Goal: Information Seeking & Learning: Learn about a topic

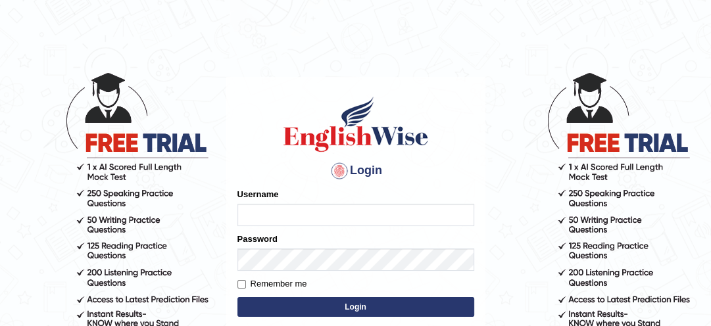
type input "lambertayeligiliga_Englishwise"
click at [310, 304] on button "Login" at bounding box center [355, 307] width 237 height 20
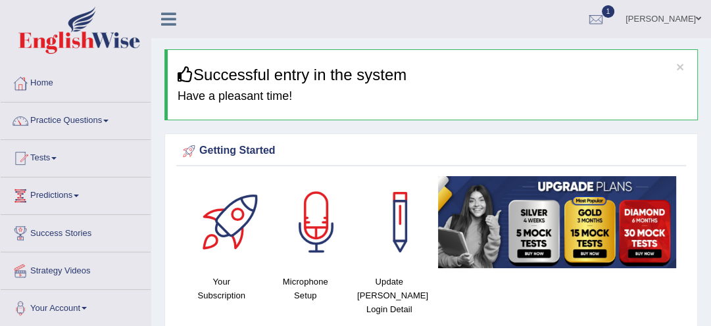
click at [597, 20] on div at bounding box center [596, 20] width 20 height 20
click at [0, 0] on li "See All Alerts" at bounding box center [0, 0] width 0 height 0
click div
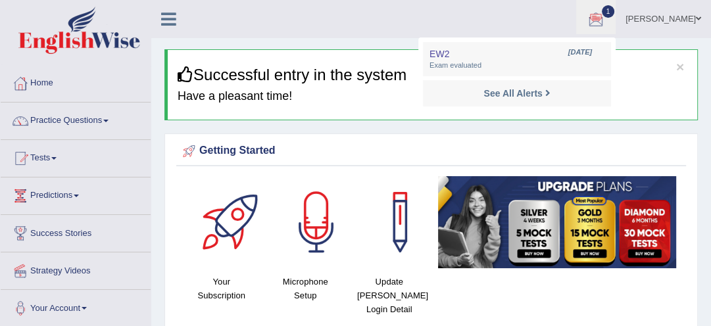
click li "See All Alerts"
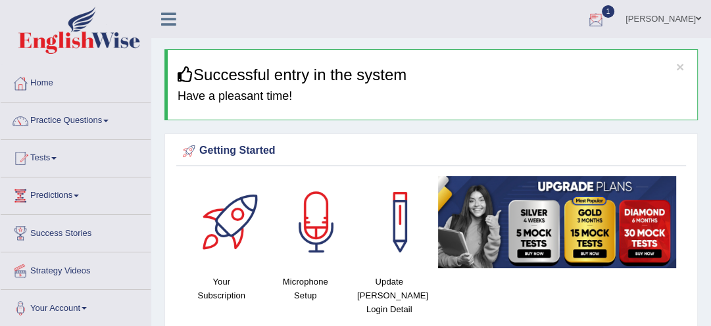
click div
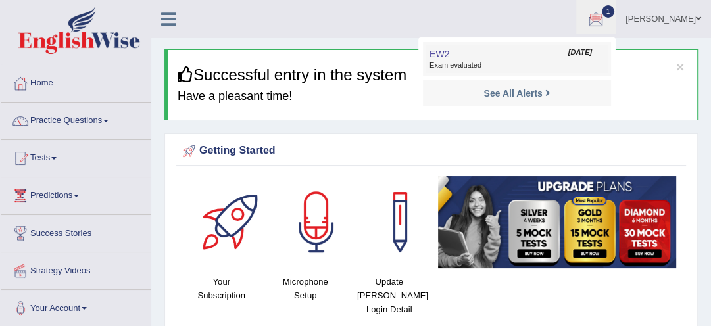
click span "Exam evaluated"
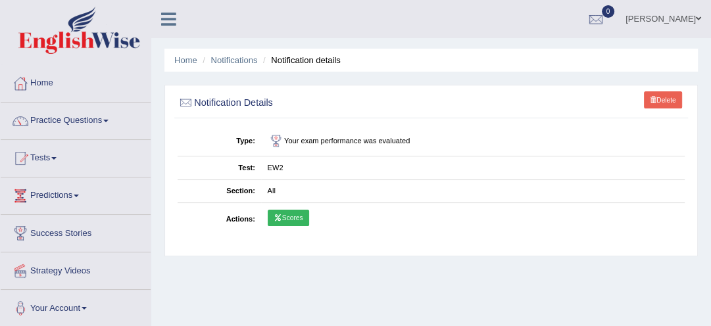
click at [291, 213] on link "Scores" at bounding box center [288, 218] width 41 height 17
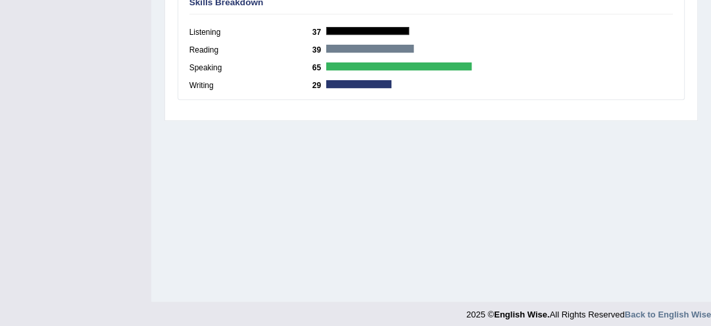
scroll to position [364, 0]
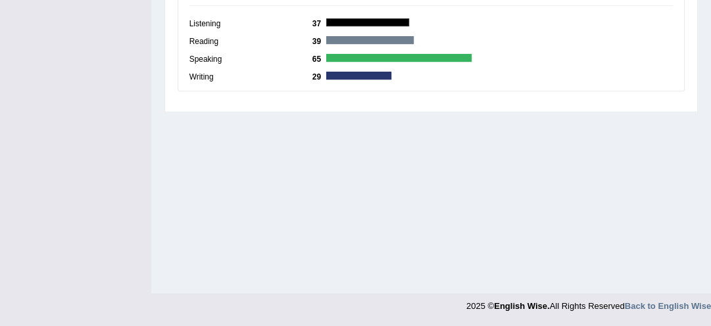
click at [203, 58] on label "Speaking" at bounding box center [250, 60] width 123 height 12
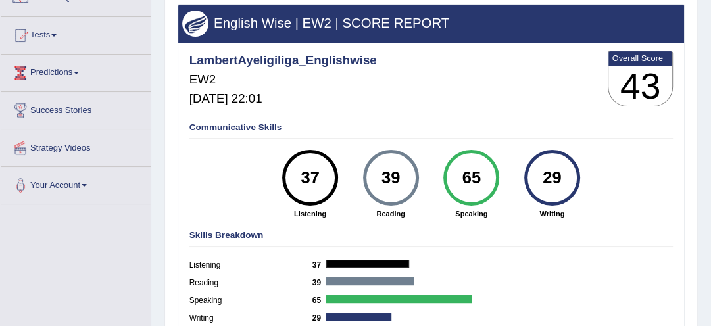
scroll to position [147, 0]
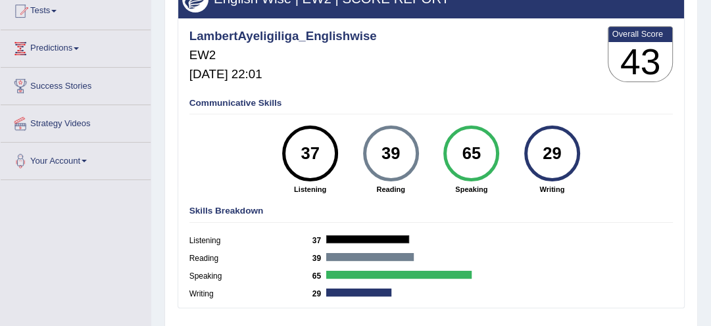
click at [205, 243] on label "Listening" at bounding box center [250, 241] width 123 height 12
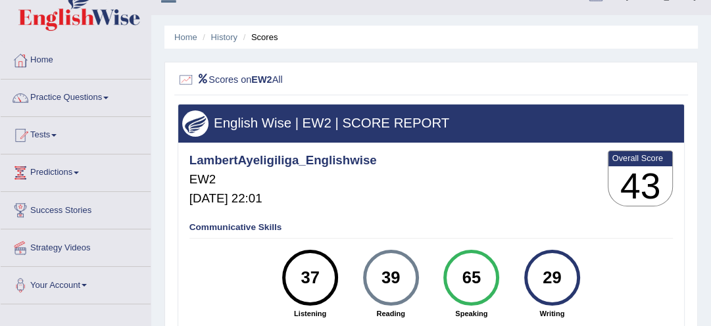
scroll to position [21, 0]
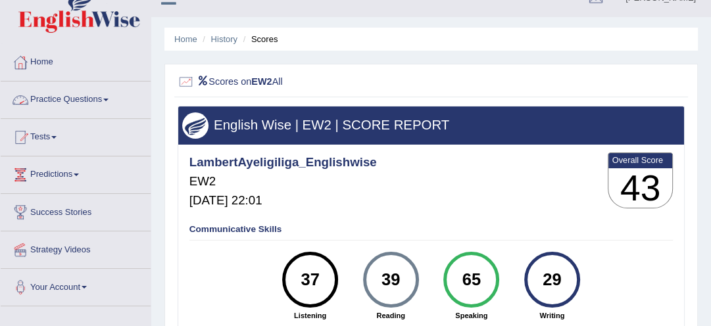
click at [81, 97] on link "Practice Questions" at bounding box center [76, 98] width 150 height 33
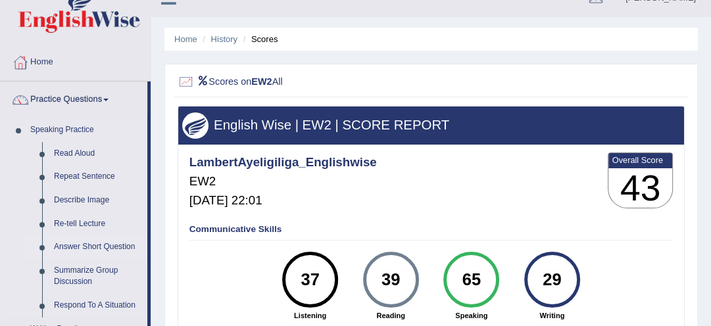
click at [126, 254] on link "Answer Short Question" at bounding box center [97, 247] width 99 height 24
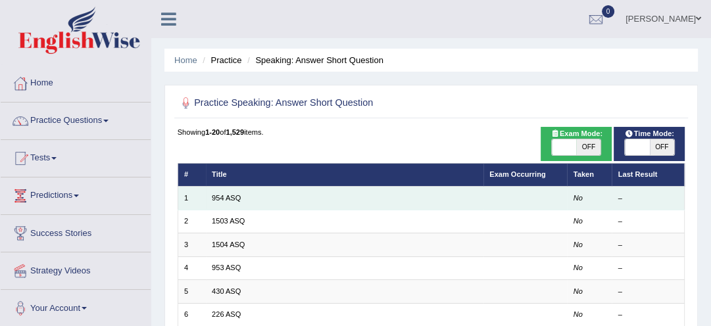
click at [229, 193] on td "954 ASQ" at bounding box center [344, 198] width 277 height 23
click at [225, 197] on link "954 ASQ" at bounding box center [226, 198] width 29 height 8
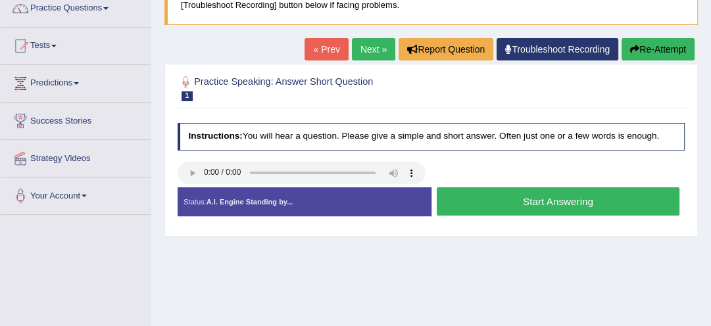
scroll to position [126, 0]
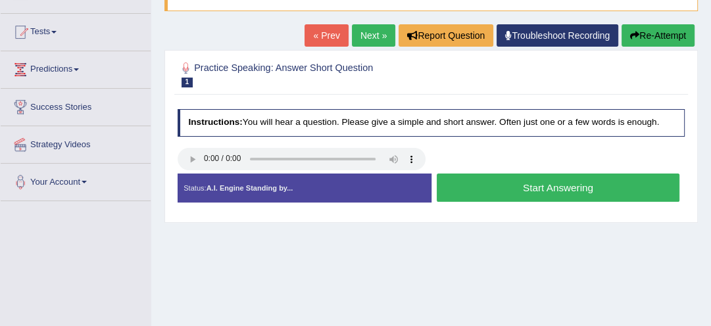
click at [489, 193] on button "Start Answering" at bounding box center [558, 188] width 243 height 28
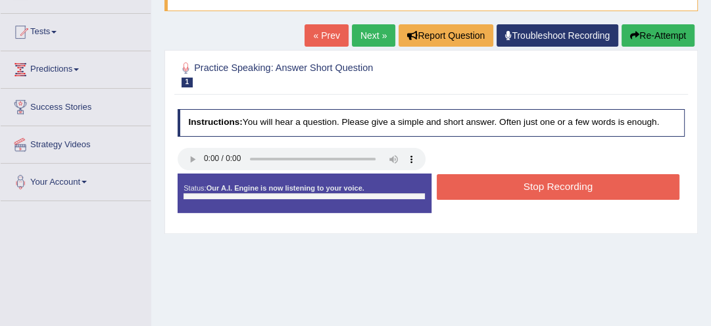
click at [489, 193] on button "Stop Recording" at bounding box center [558, 187] width 243 height 26
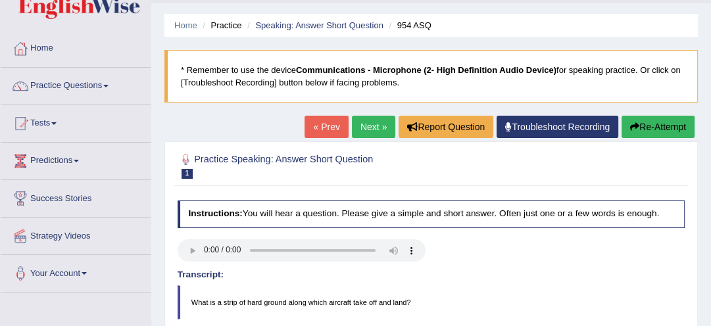
scroll to position [0, 0]
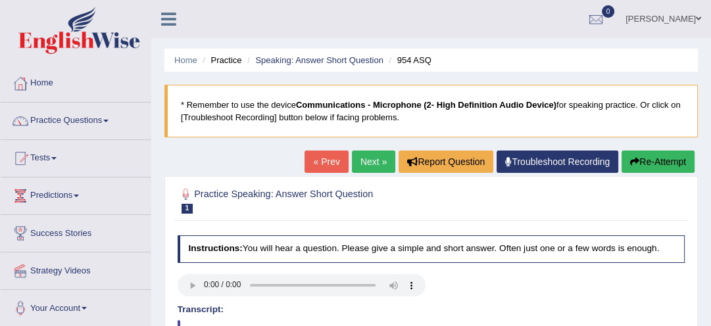
click at [639, 153] on button "Re-Attempt" at bounding box center [657, 162] width 73 height 22
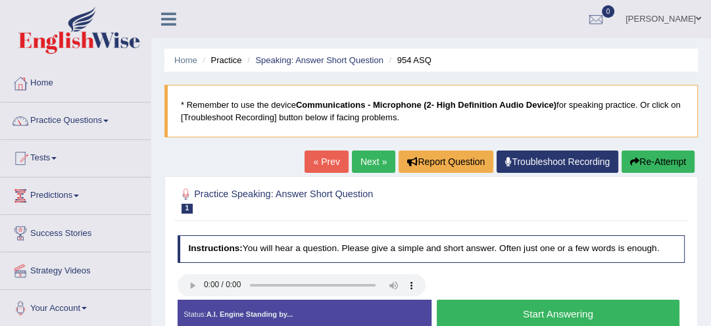
click at [546, 305] on button "Start Answering" at bounding box center [558, 314] width 243 height 28
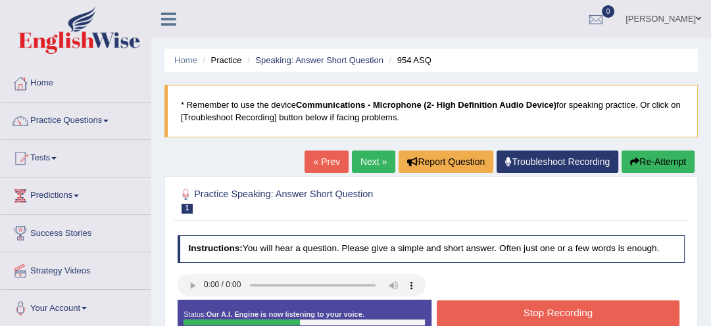
click at [546, 305] on button "Stop Recording" at bounding box center [558, 313] width 243 height 26
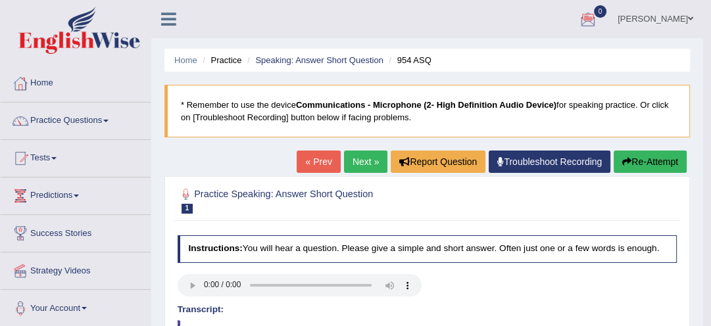
click at [356, 157] on link "Next »" at bounding box center [365, 162] width 43 height 22
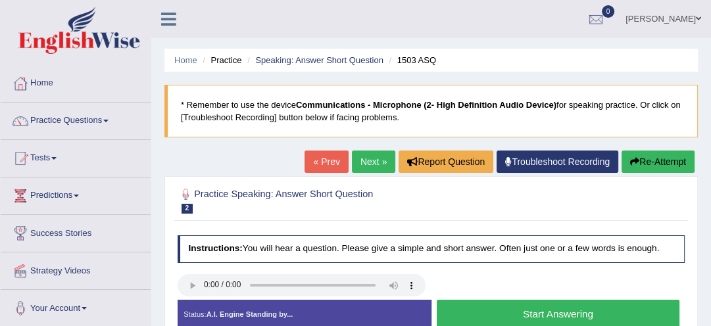
click at [608, 317] on button "Start Answering" at bounding box center [558, 314] width 243 height 28
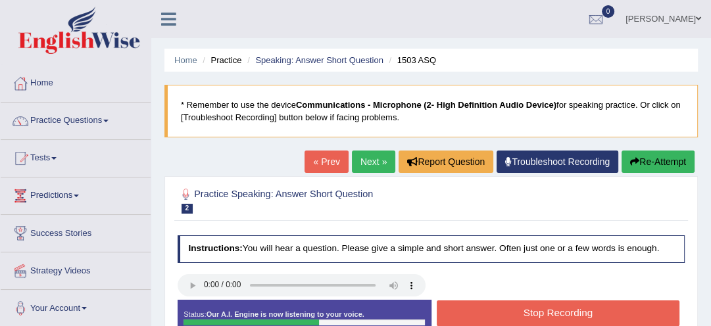
click at [608, 317] on button "Stop Recording" at bounding box center [558, 313] width 243 height 26
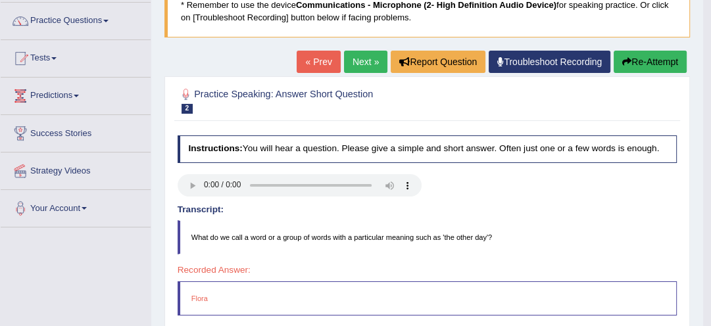
scroll to position [84, 0]
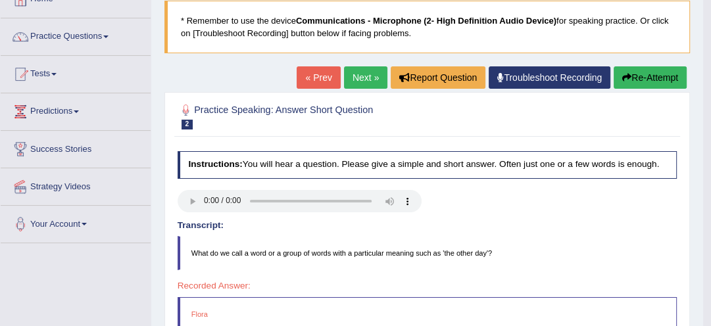
click at [650, 68] on button "Re-Attempt" at bounding box center [649, 77] width 73 height 22
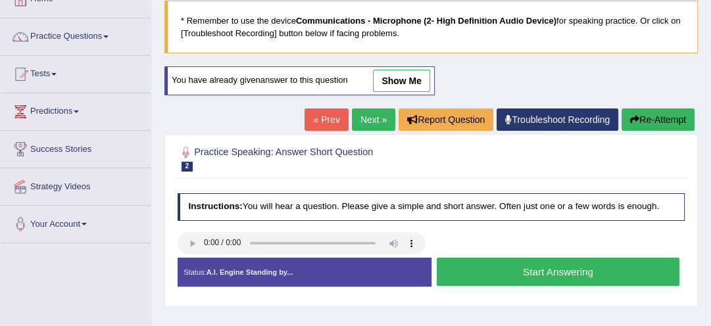
click at [526, 271] on button "Start Answering" at bounding box center [558, 272] width 243 height 28
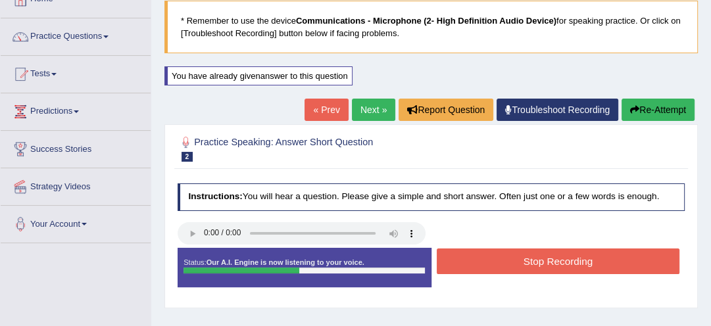
click at [526, 265] on button "Stop Recording" at bounding box center [558, 262] width 243 height 26
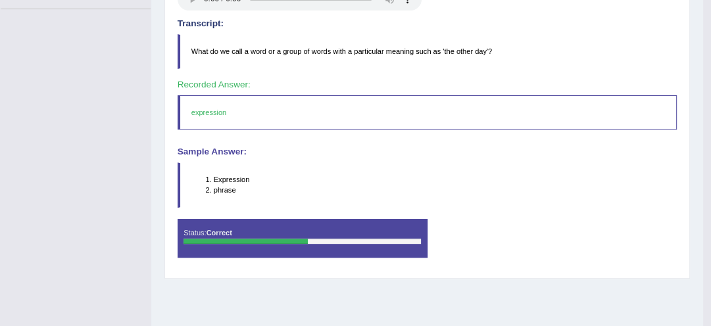
scroll to position [329, 0]
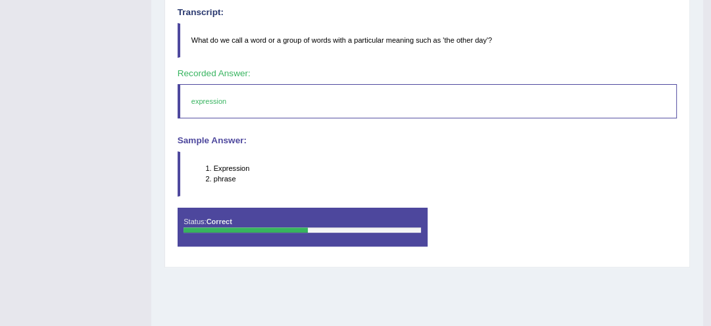
drag, startPoint x: 714, startPoint y: 319, endPoint x: 636, endPoint y: 51, distance: 279.4
click at [636, 51] on blockquote "What do we call a word or a group of words with a particular meaning such as 't…" at bounding box center [428, 40] width 500 height 34
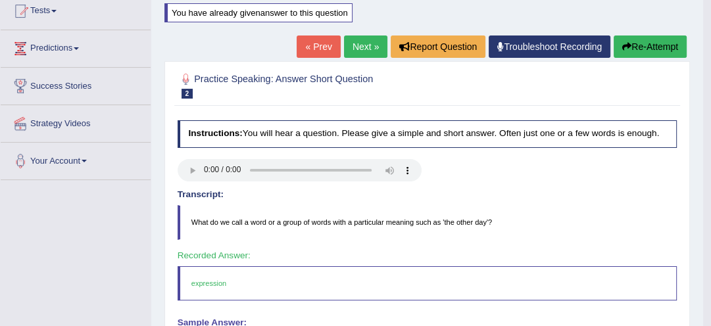
scroll to position [137, 0]
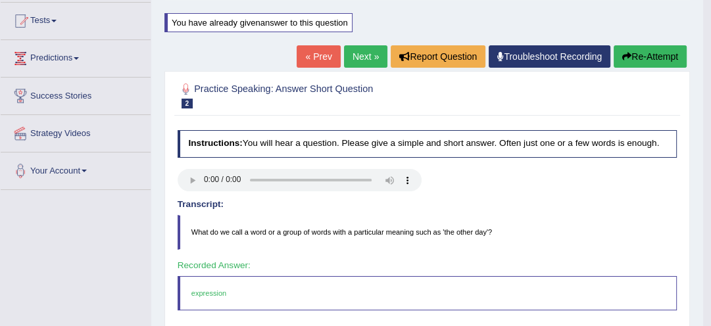
click at [355, 53] on link "Next »" at bounding box center [365, 56] width 43 height 22
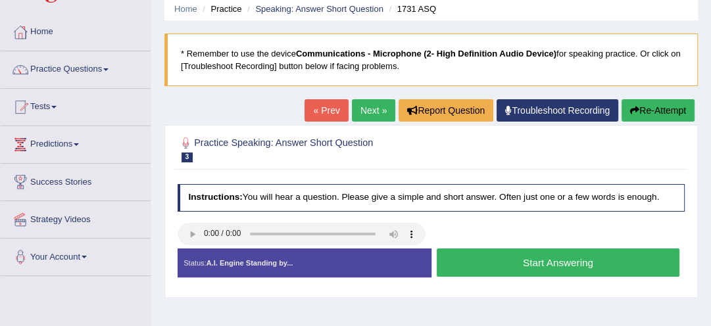
scroll to position [63, 0]
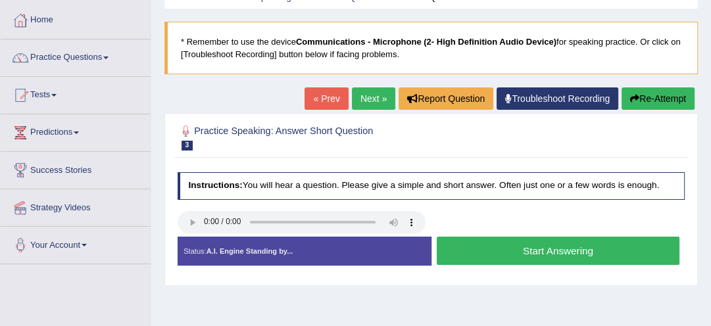
click at [568, 254] on button "Start Answering" at bounding box center [558, 251] width 243 height 28
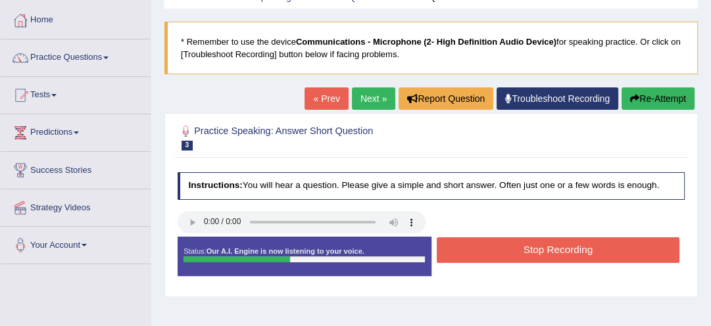
click at [568, 254] on button "Stop Recording" at bounding box center [558, 250] width 243 height 26
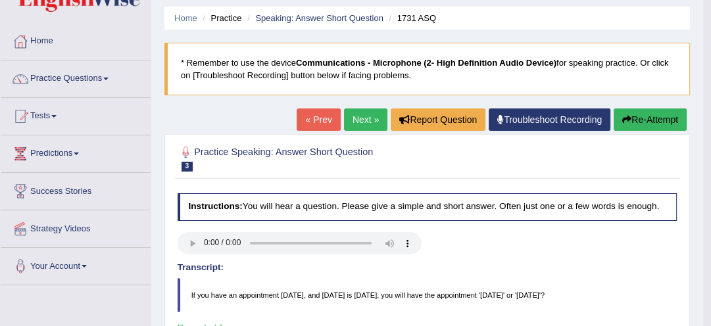
scroll to position [34, 0]
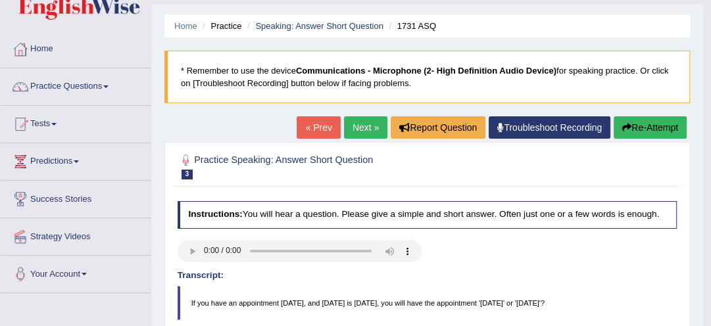
click at [357, 130] on link "Next »" at bounding box center [365, 127] width 43 height 22
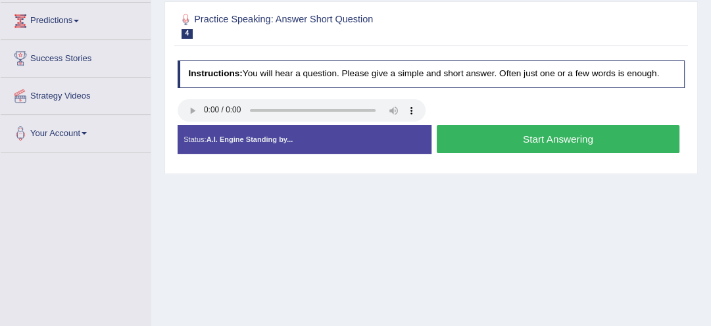
scroll to position [203, 0]
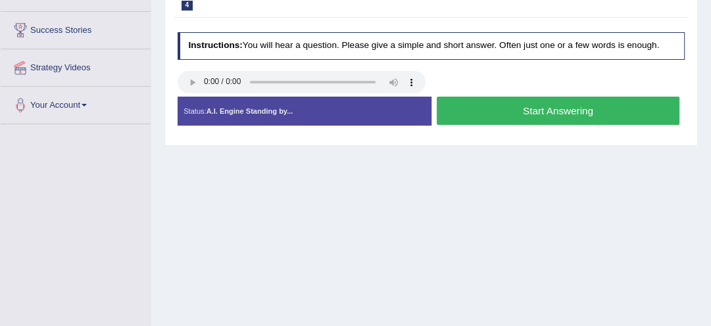
click at [542, 110] on button "Start Answering" at bounding box center [558, 111] width 243 height 28
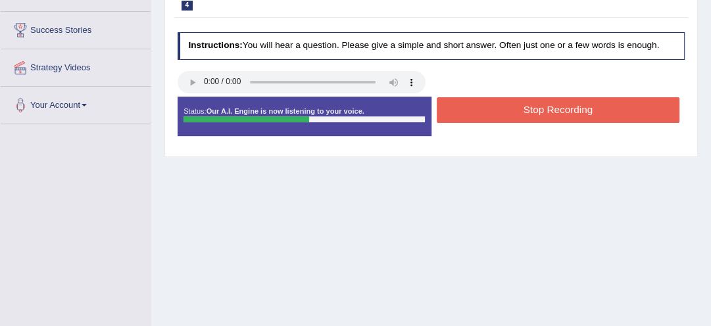
click at [542, 110] on button "Stop Recording" at bounding box center [558, 110] width 243 height 26
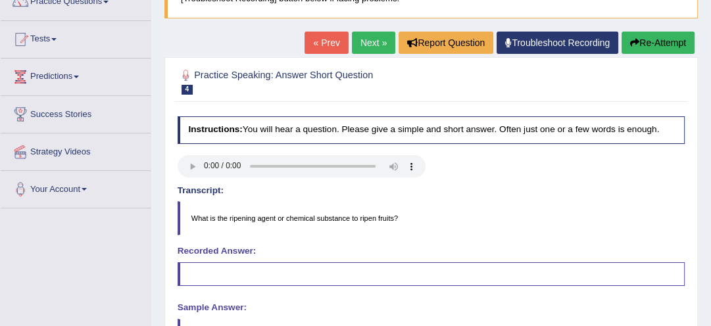
scroll to position [98, 0]
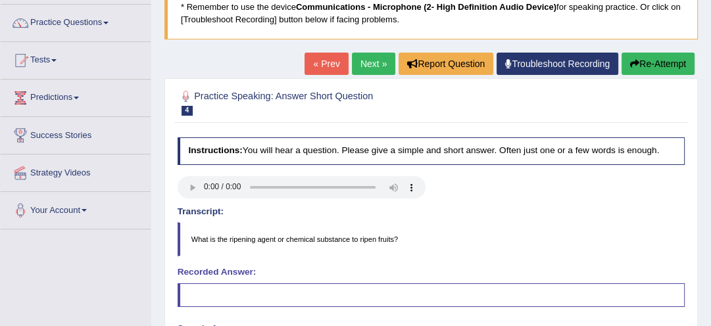
click at [645, 58] on button "Re-Attempt" at bounding box center [657, 64] width 73 height 22
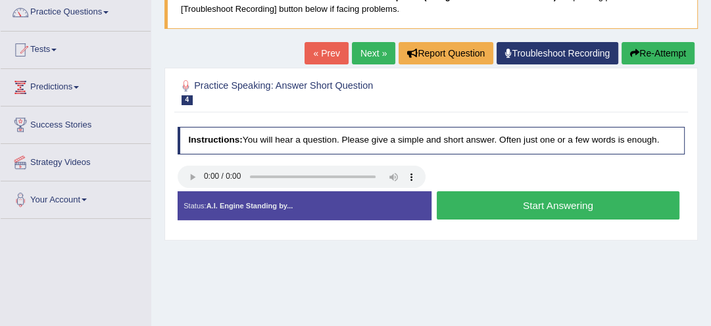
scroll to position [108, 0]
click at [481, 212] on button "Start Answering" at bounding box center [558, 205] width 243 height 28
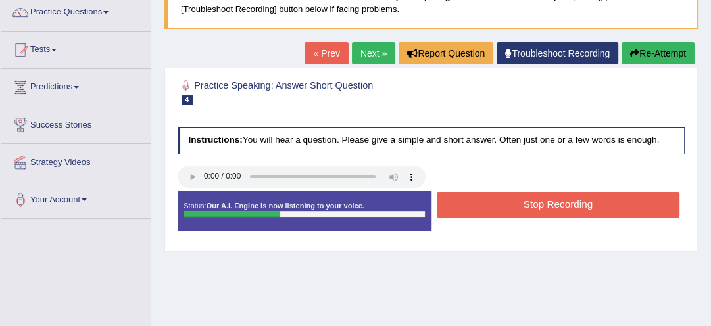
click at [481, 212] on button "Stop Recording" at bounding box center [558, 205] width 243 height 26
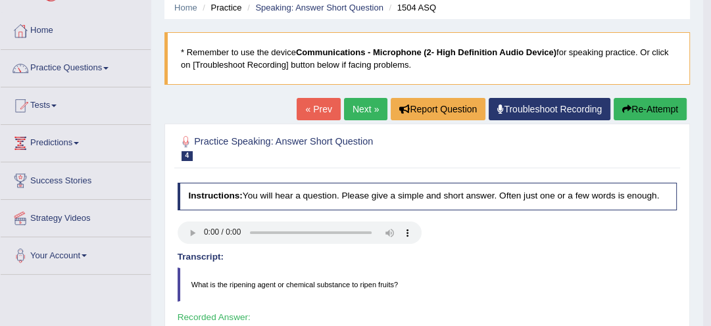
scroll to position [0, 0]
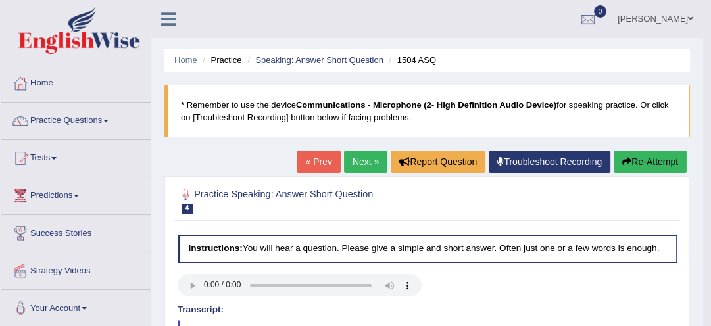
click at [352, 164] on link "Next »" at bounding box center [365, 162] width 43 height 22
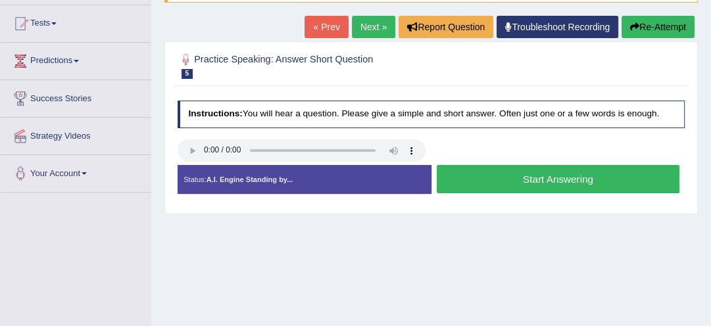
scroll to position [133, 0]
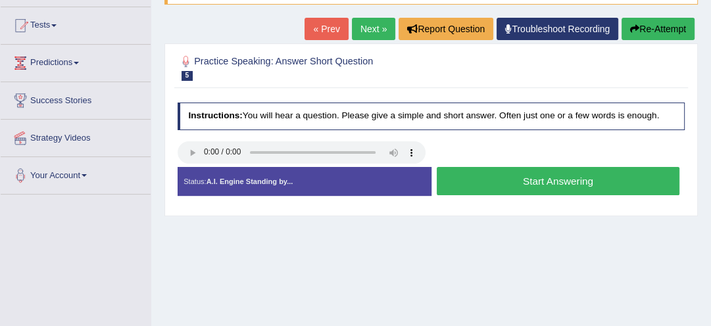
click at [555, 178] on button "Start Answering" at bounding box center [558, 181] width 243 height 28
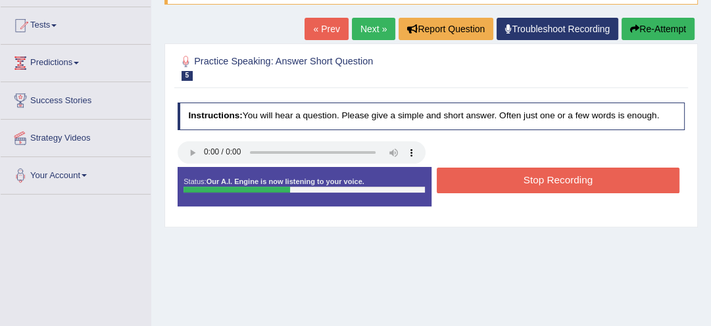
click at [555, 178] on button "Stop Recording" at bounding box center [558, 181] width 243 height 26
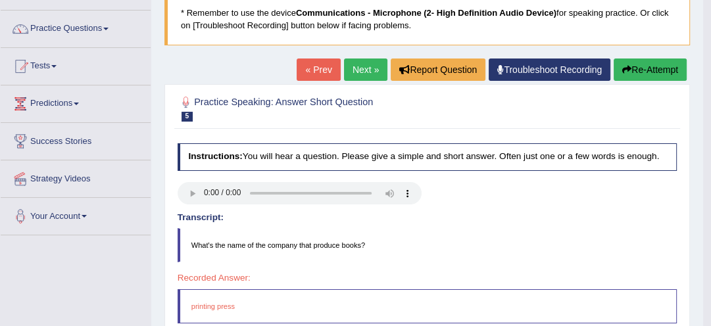
scroll to position [91, 0]
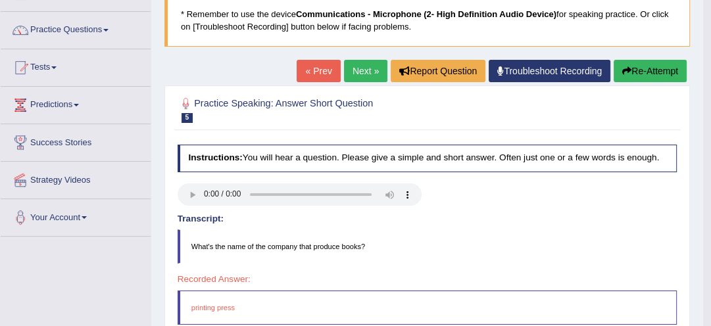
click at [644, 70] on button "Re-Attempt" at bounding box center [649, 71] width 73 height 22
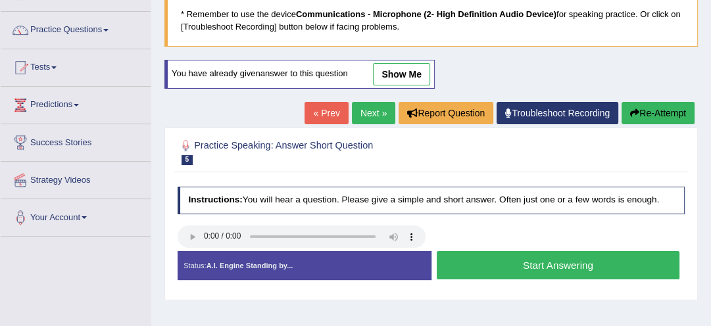
click at [557, 258] on button "Start Answering" at bounding box center [558, 265] width 243 height 28
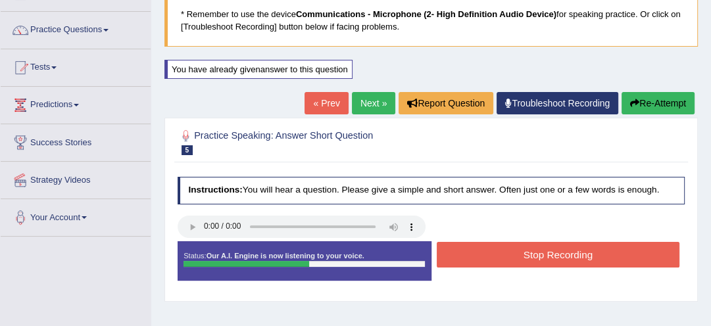
click at [557, 258] on button "Stop Recording" at bounding box center [558, 255] width 243 height 26
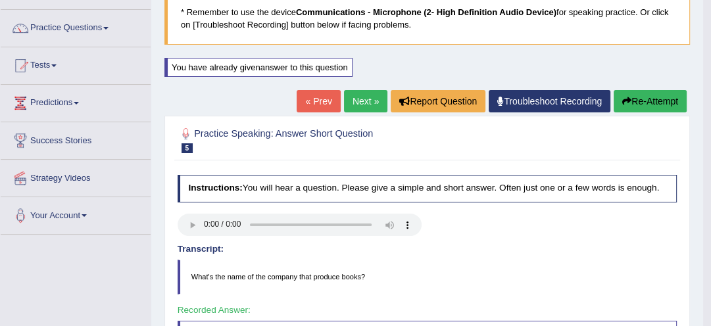
scroll to position [91, 0]
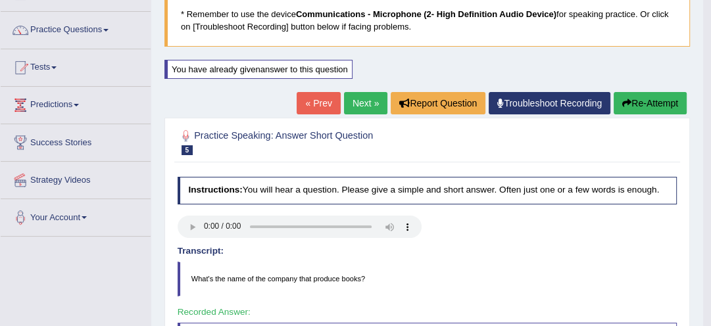
click at [361, 105] on link "Next »" at bounding box center [365, 103] width 43 height 22
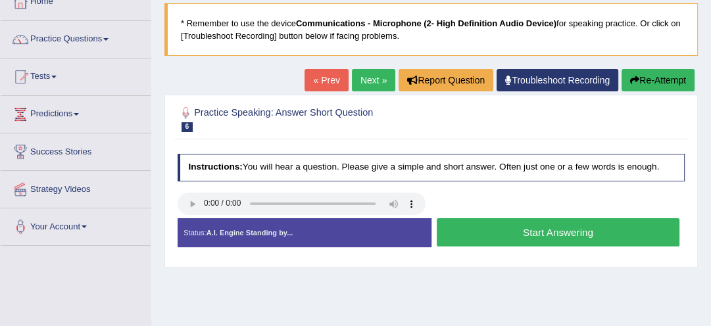
scroll to position [84, 0]
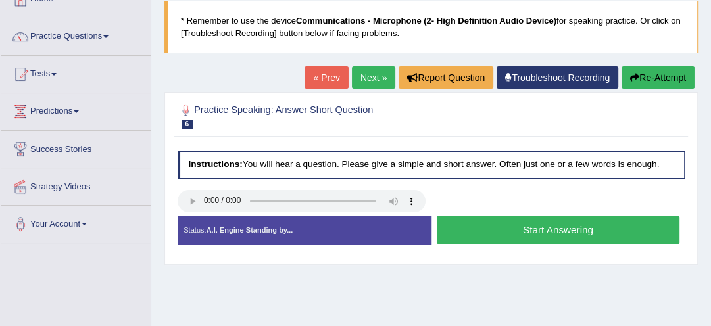
click at [563, 235] on button "Start Answering" at bounding box center [558, 230] width 243 height 28
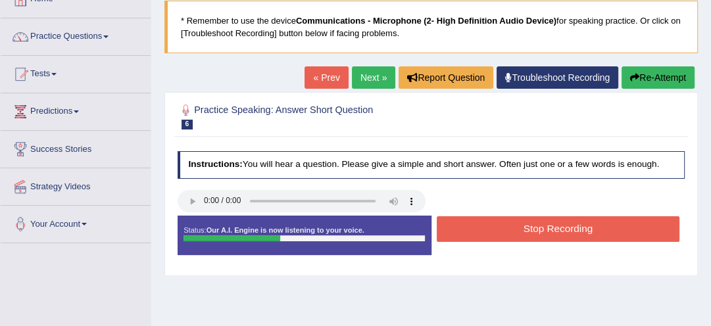
click at [563, 235] on button "Stop Recording" at bounding box center [558, 229] width 243 height 26
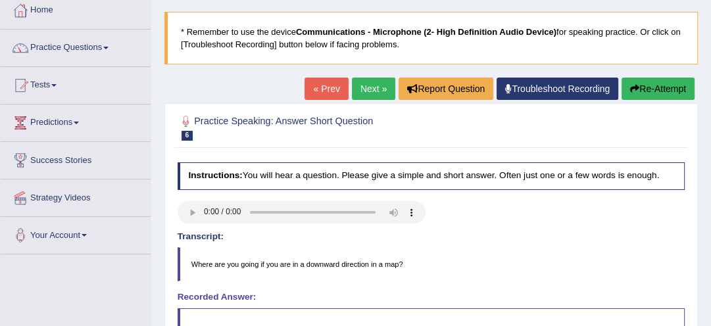
scroll to position [63, 0]
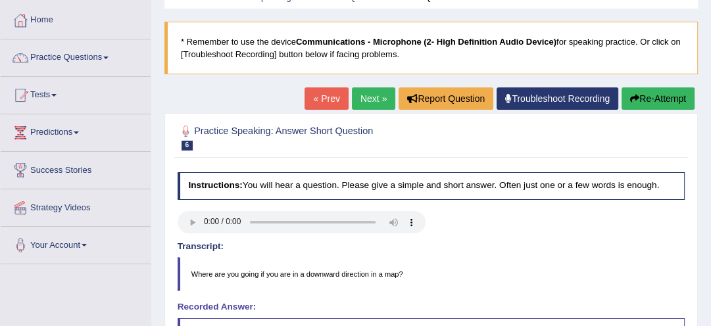
click at [645, 97] on button "Re-Attempt" at bounding box center [657, 98] width 73 height 22
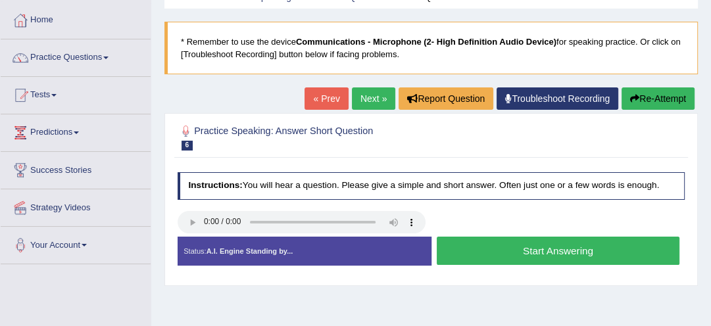
click at [523, 247] on button "Start Answering" at bounding box center [558, 251] width 243 height 28
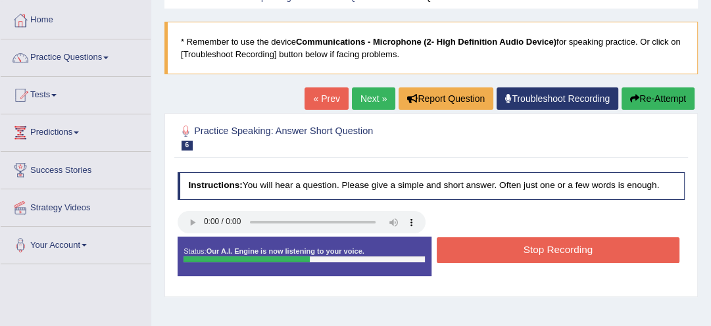
click at [523, 247] on button "Stop Recording" at bounding box center [558, 250] width 243 height 26
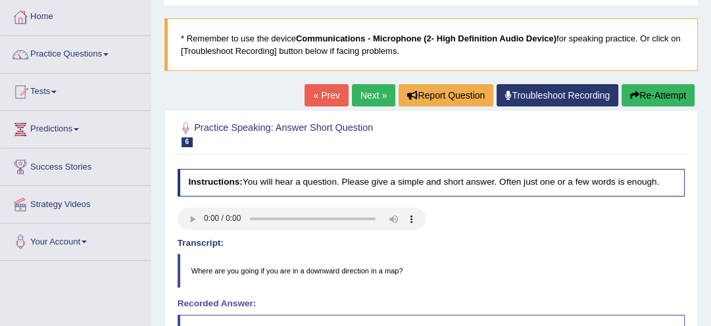
scroll to position [63, 0]
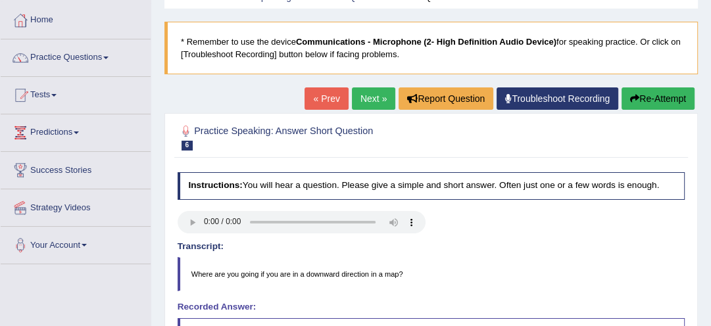
click at [661, 99] on button "Re-Attempt" at bounding box center [657, 98] width 73 height 22
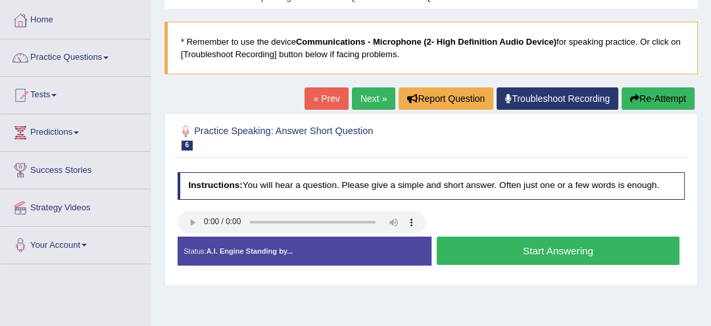
click at [502, 254] on button "Start Answering" at bounding box center [558, 251] width 243 height 28
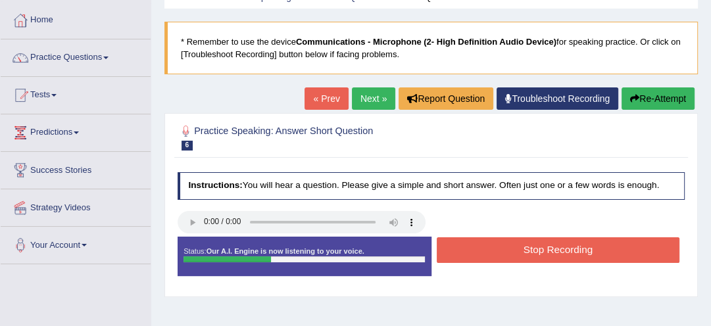
click at [502, 254] on button "Stop Recording" at bounding box center [558, 250] width 243 height 26
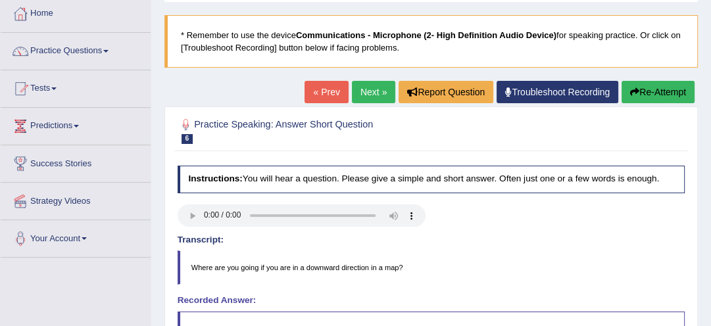
scroll to position [42, 0]
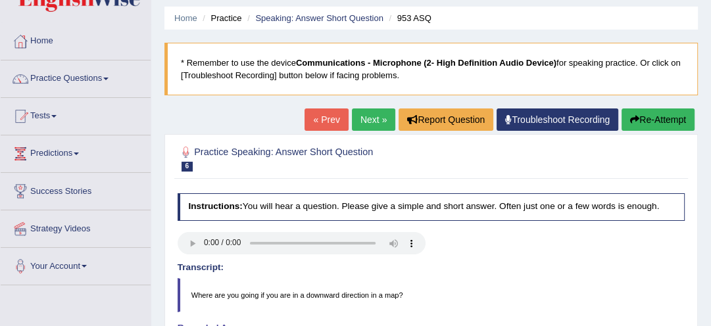
click at [364, 113] on link "Next »" at bounding box center [373, 119] width 43 height 22
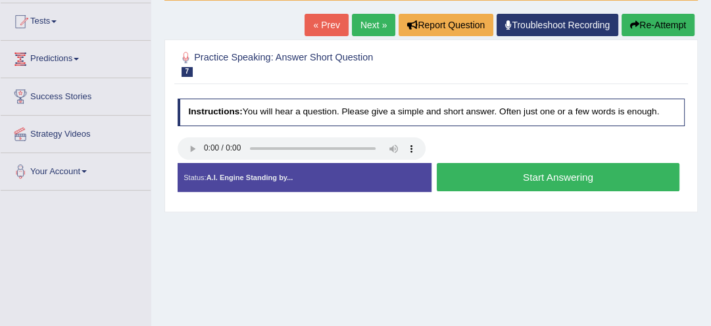
scroll to position [147, 0]
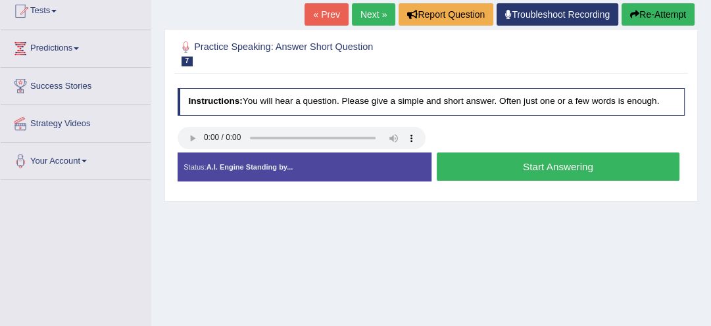
click at [510, 160] on button "Start Answering" at bounding box center [558, 167] width 243 height 28
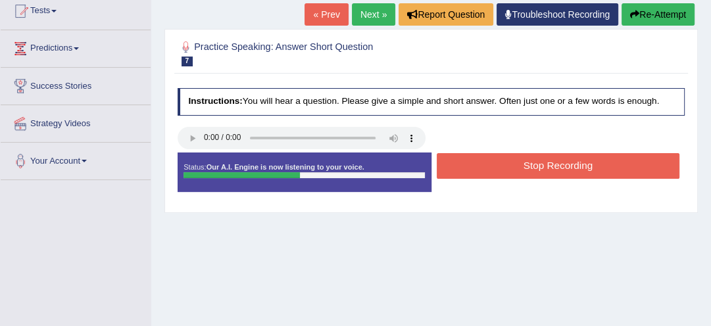
click at [510, 160] on button "Stop Recording" at bounding box center [558, 166] width 243 height 26
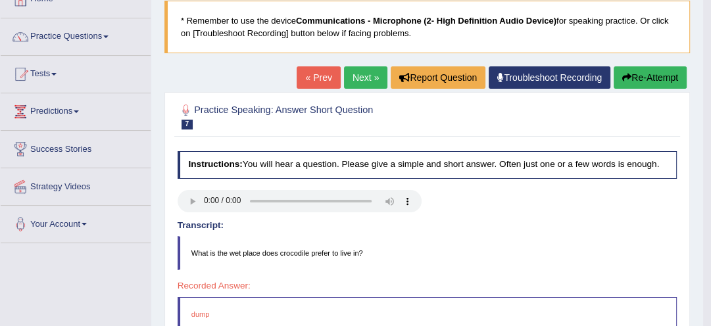
scroll to position [70, 0]
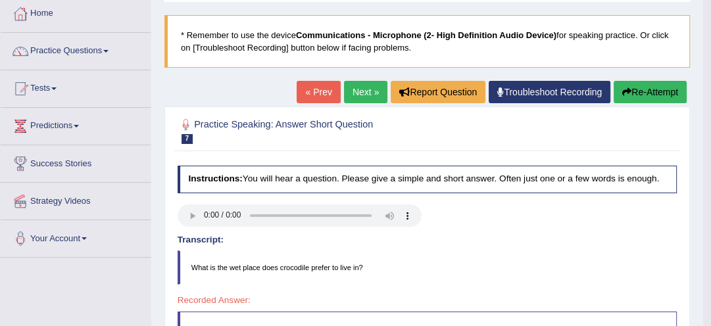
click at [659, 100] on button "Re-Attempt" at bounding box center [649, 92] width 73 height 22
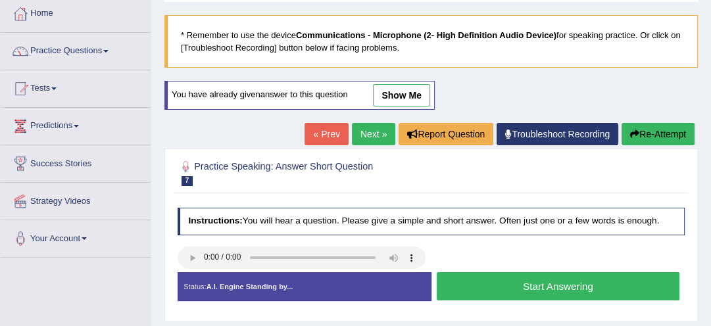
click at [526, 277] on button "Start Answering" at bounding box center [558, 286] width 243 height 28
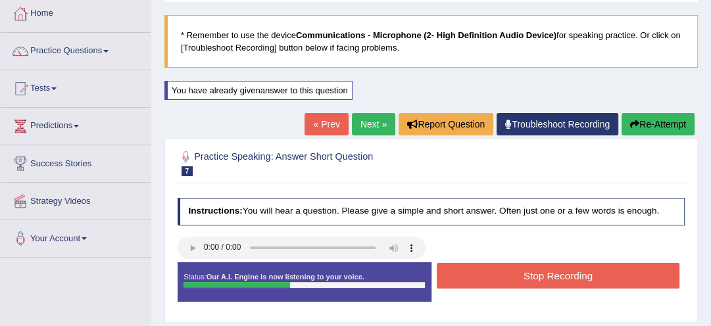
click at [529, 268] on button "Stop Recording" at bounding box center [558, 276] width 243 height 26
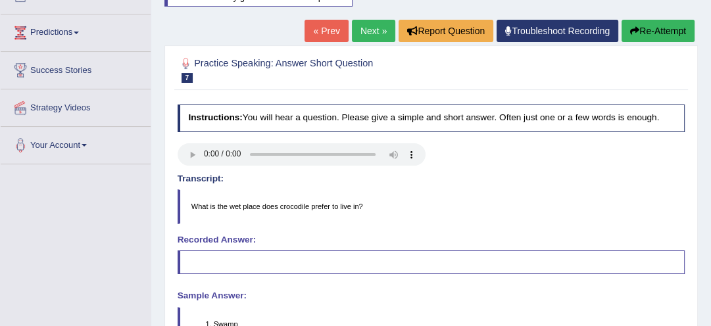
scroll to position [154, 0]
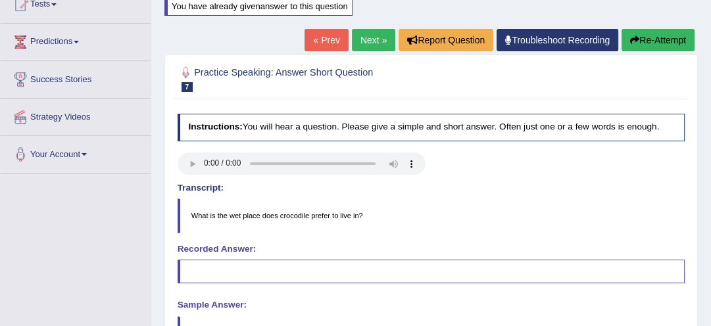
click at [650, 35] on button "Re-Attempt" at bounding box center [657, 40] width 73 height 22
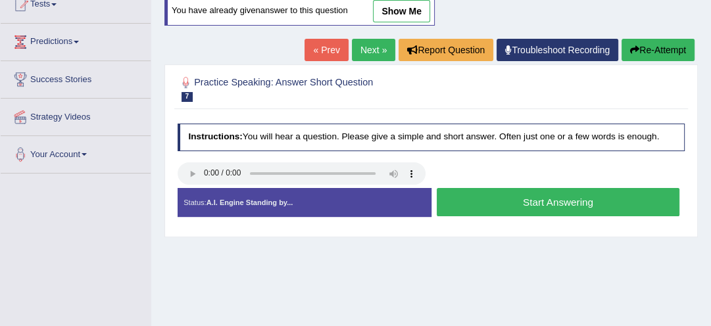
click at [571, 202] on button "Start Answering" at bounding box center [558, 202] width 243 height 28
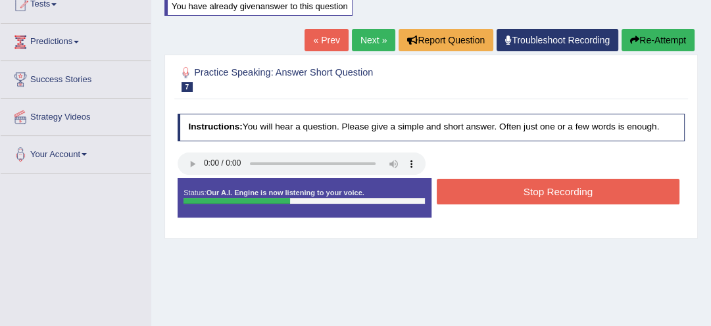
click at [564, 187] on button "Stop Recording" at bounding box center [558, 192] width 243 height 26
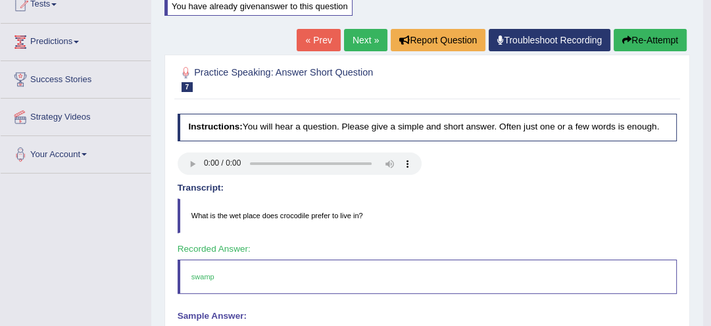
click at [366, 41] on link "Next »" at bounding box center [365, 40] width 43 height 22
